Goal: Navigation & Orientation: Find specific page/section

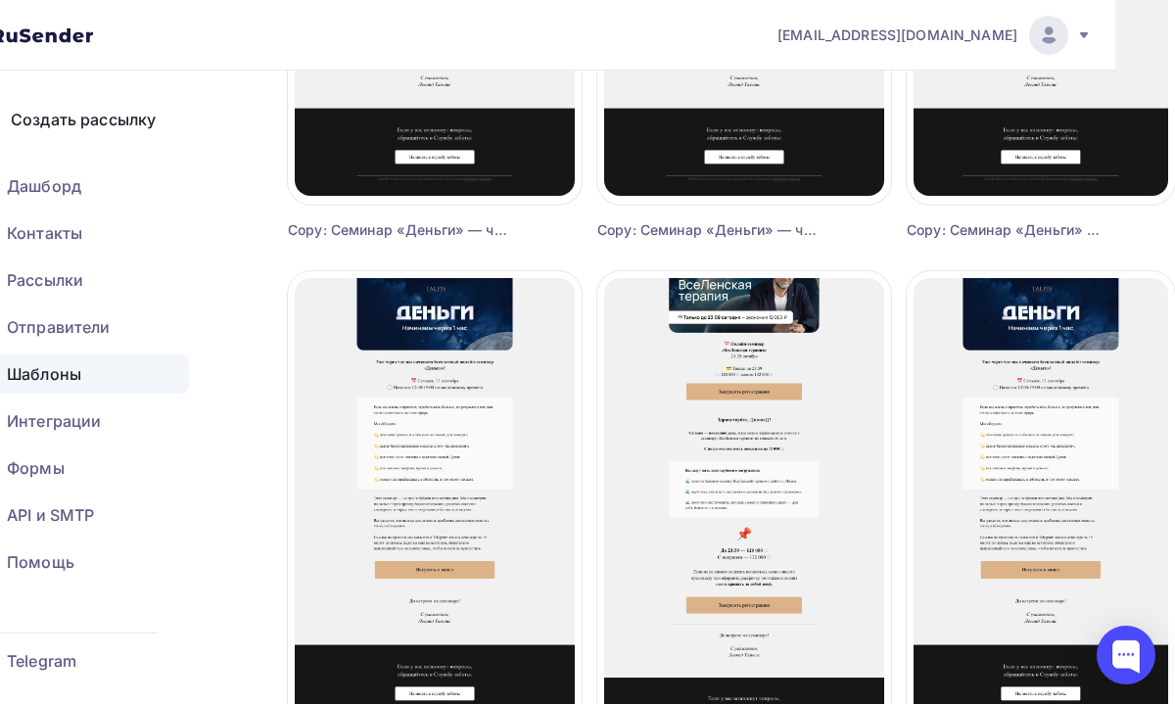
scroll to position [1592, 60]
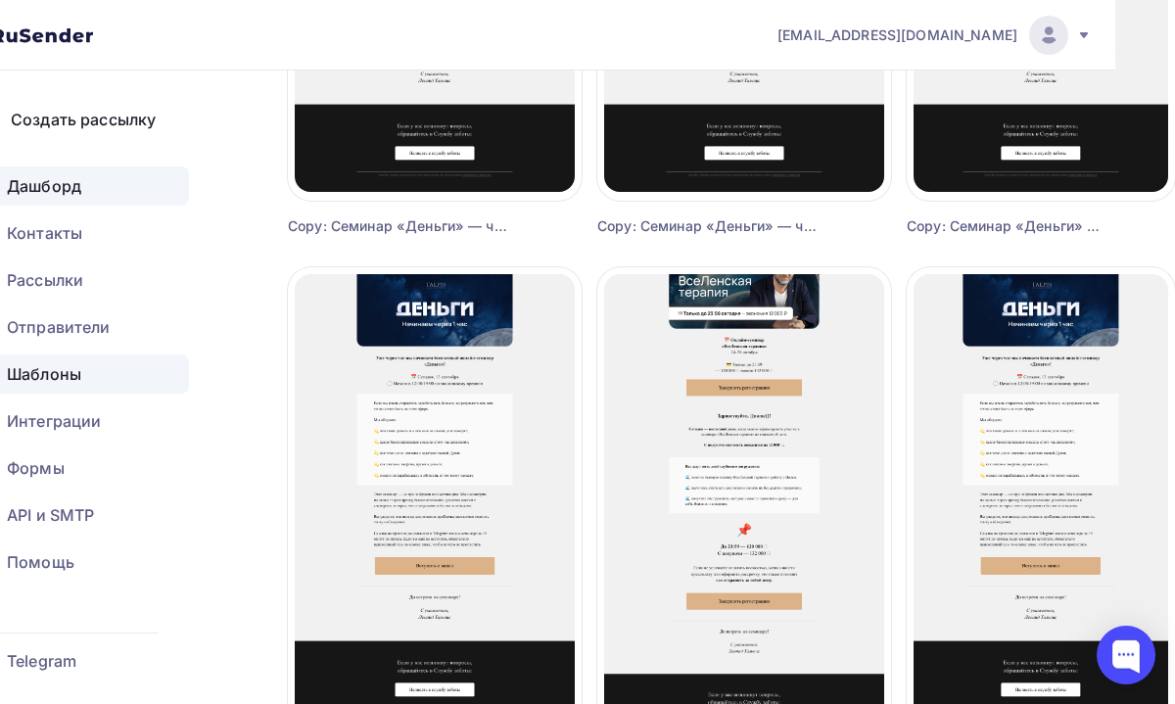
click at [118, 198] on div "Дашборд" at bounding box center [72, 185] width 233 height 39
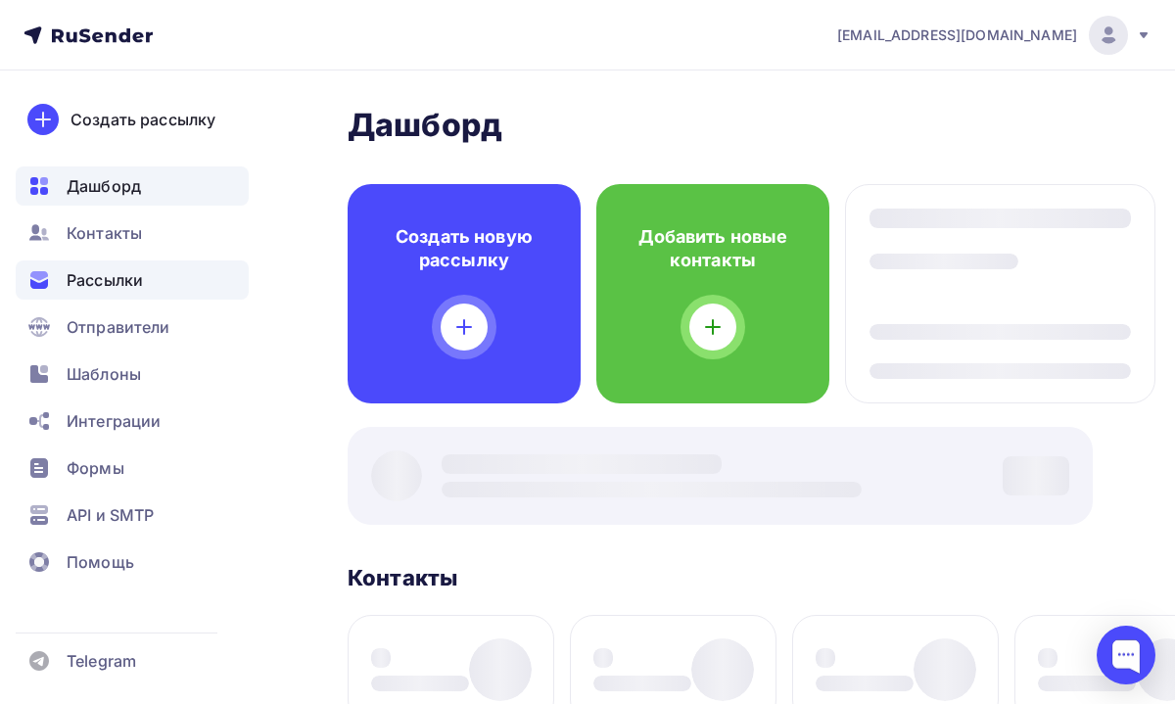
click at [135, 261] on div "Рассылки" at bounding box center [132, 280] width 233 height 39
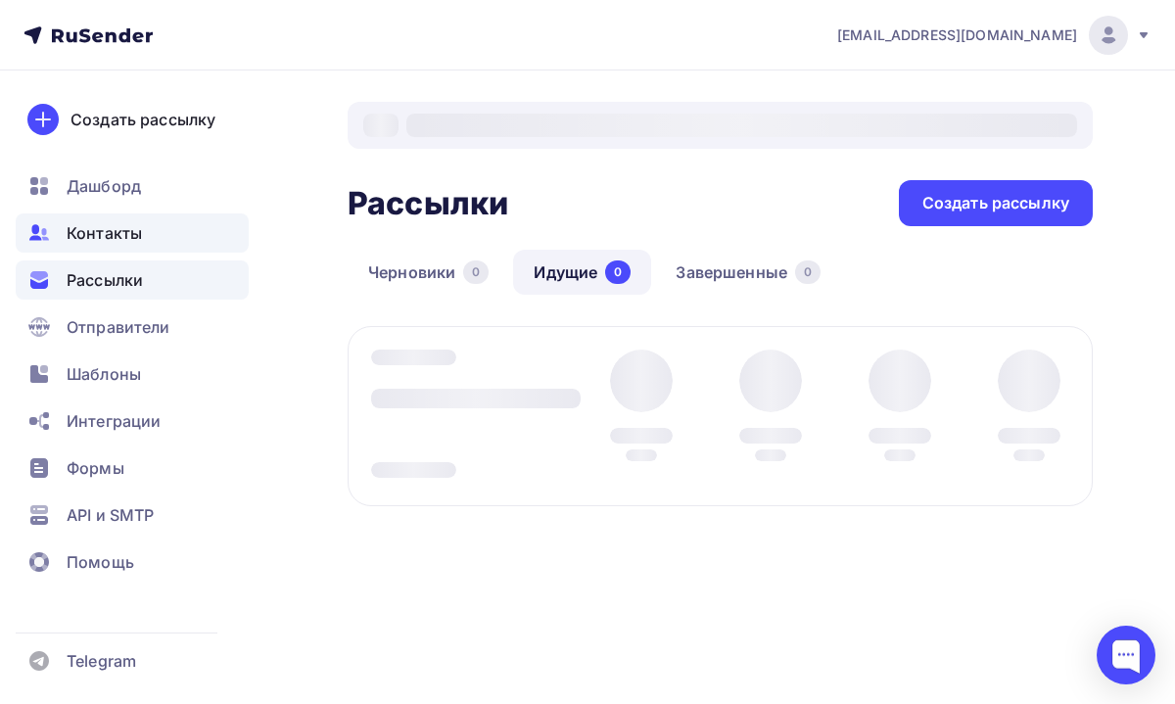
click at [151, 233] on div "Контакты" at bounding box center [132, 233] width 233 height 39
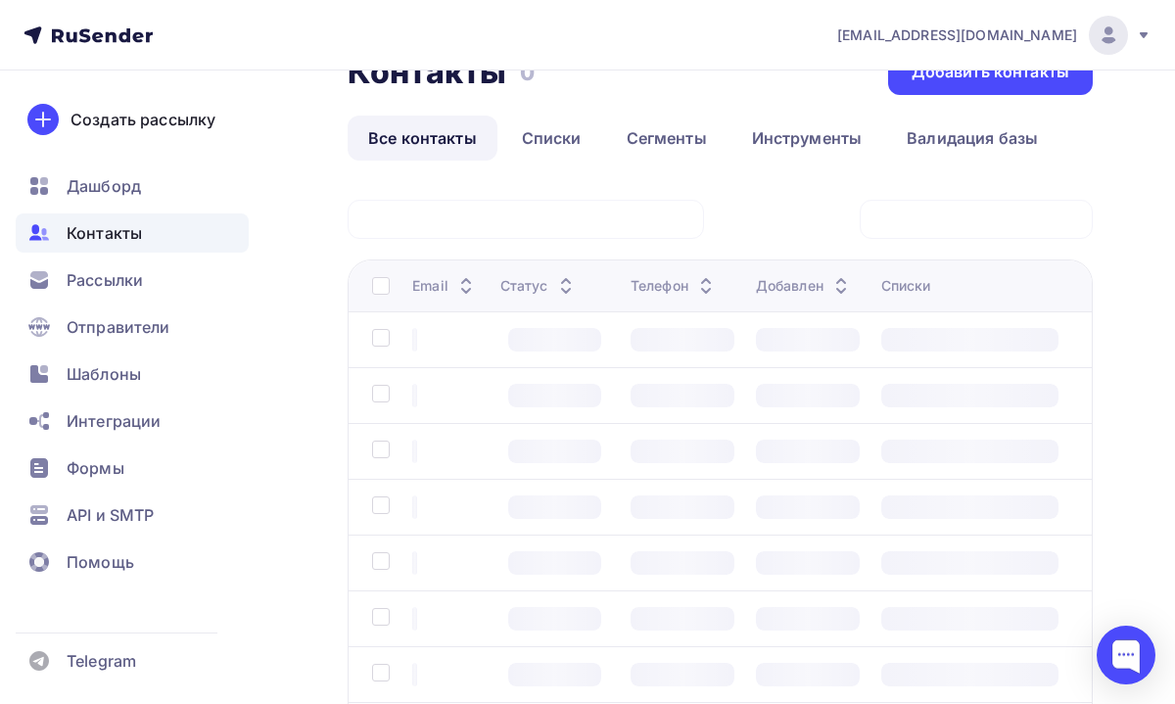
scroll to position [70, 0]
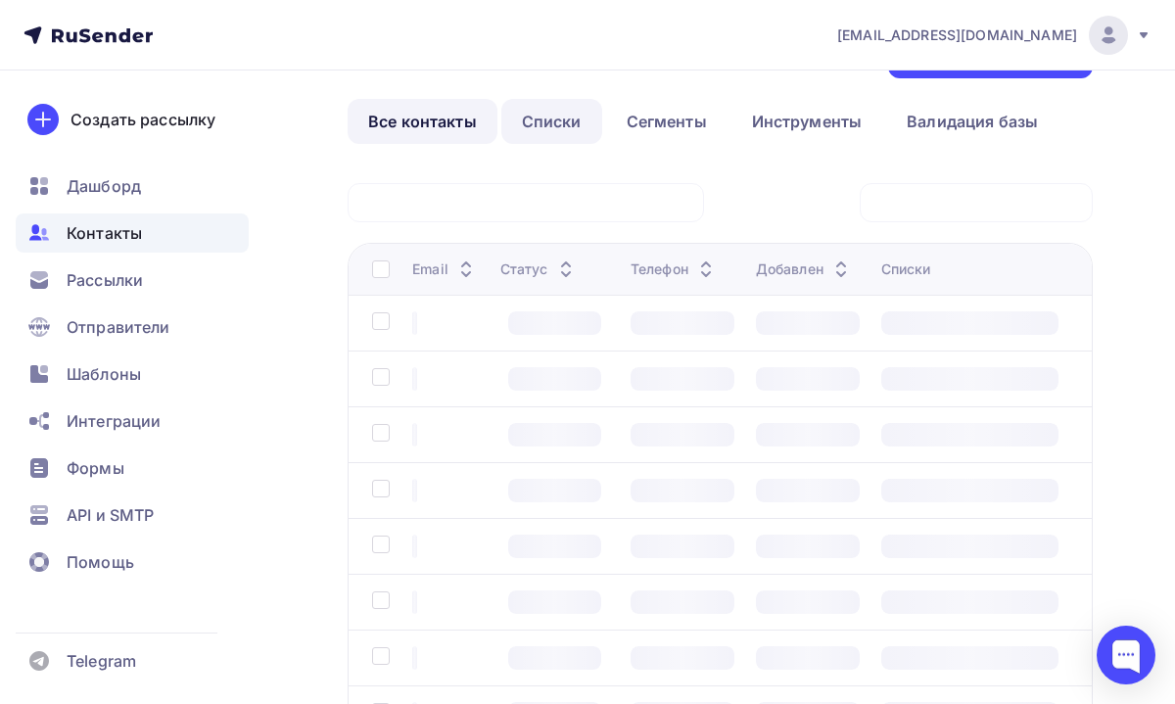
click at [567, 126] on link "Списки" at bounding box center [551, 121] width 101 height 45
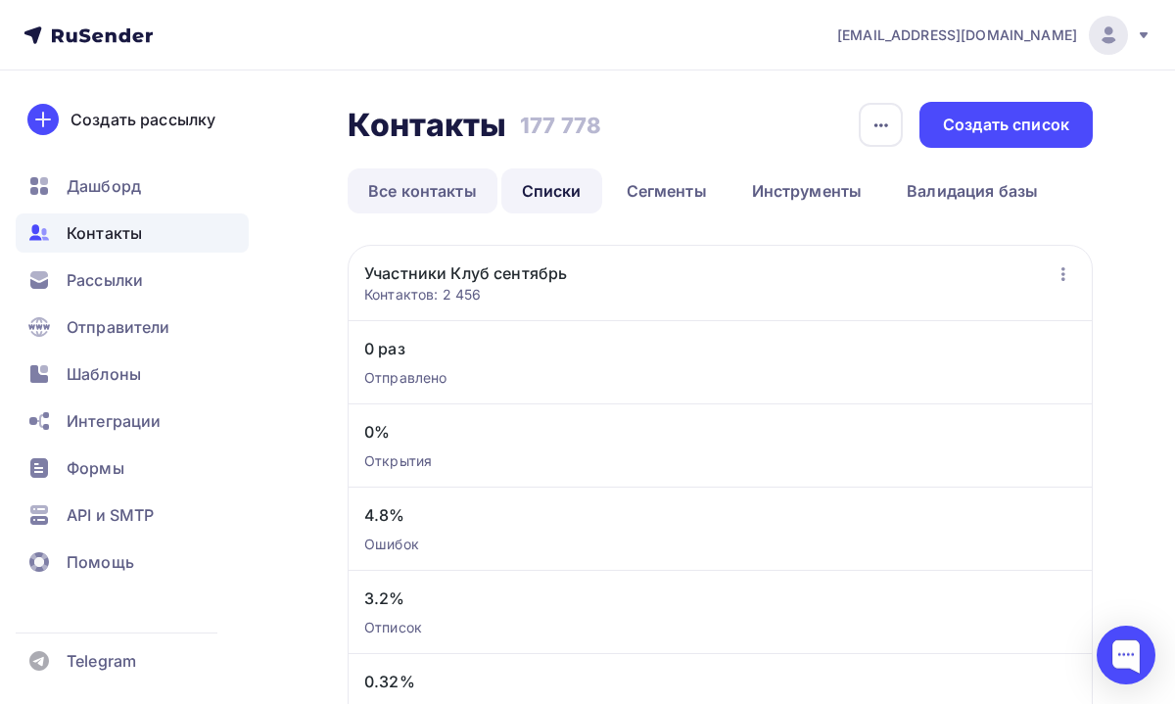
click at [436, 190] on link "Все контакты" at bounding box center [423, 190] width 150 height 45
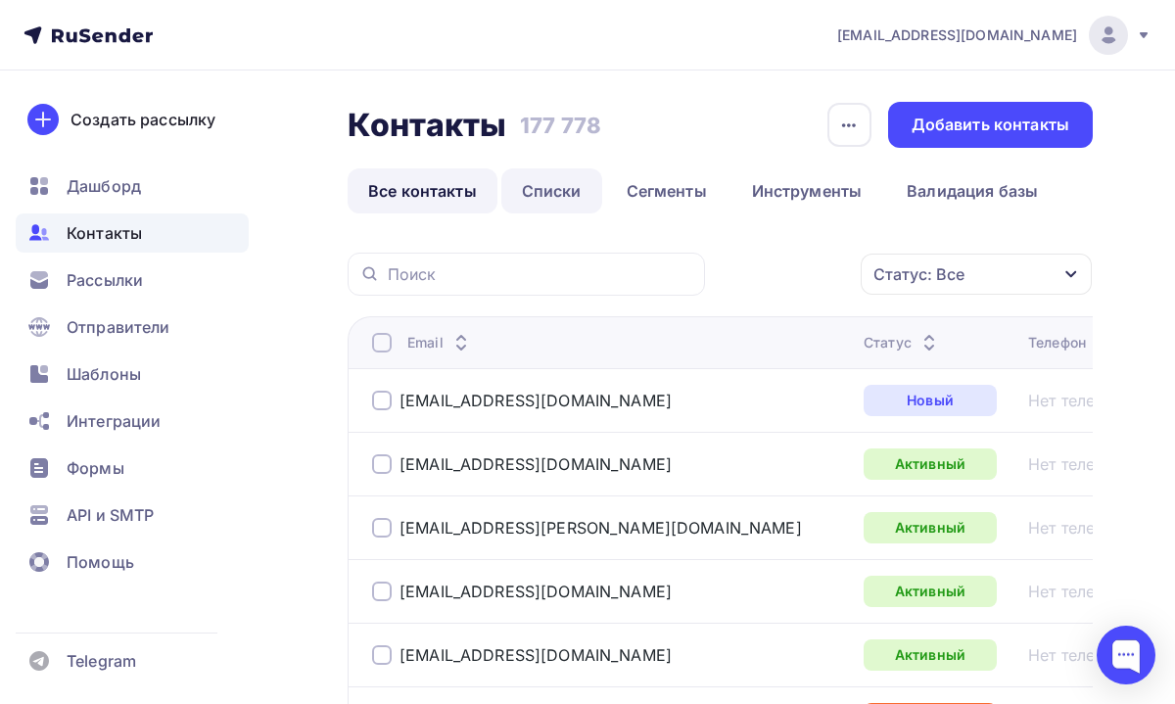
click at [551, 181] on link "Списки" at bounding box center [551, 190] width 101 height 45
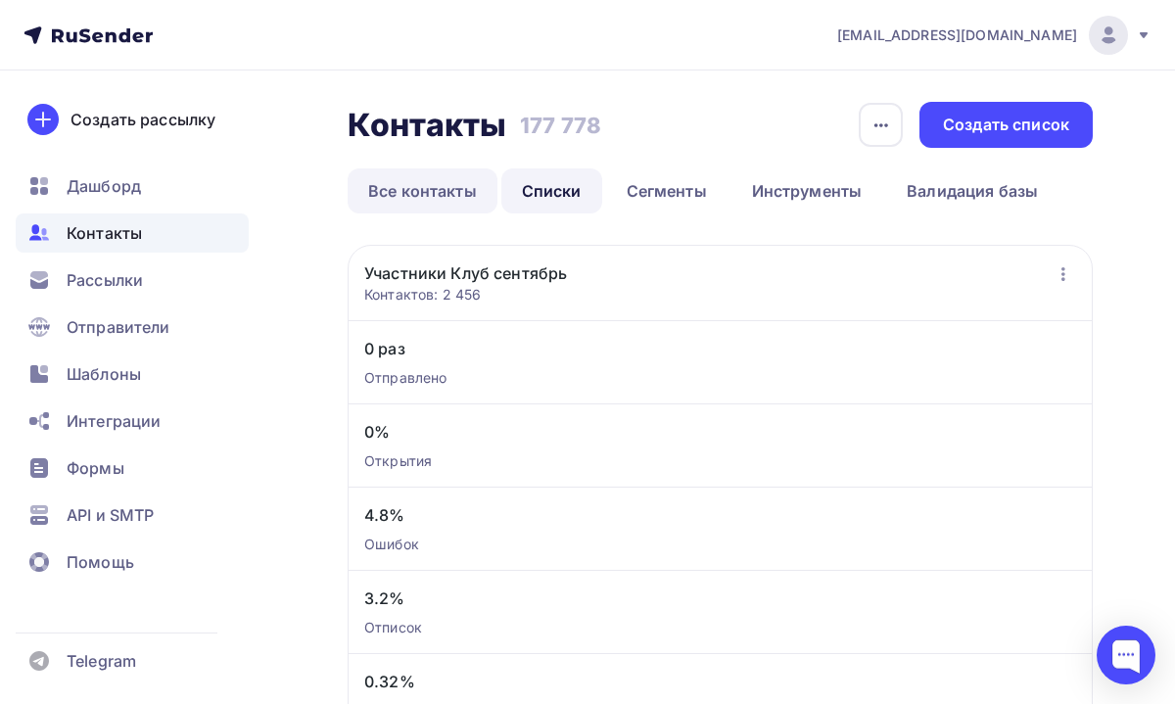
click at [445, 205] on link "Все контакты" at bounding box center [423, 190] width 150 height 45
